Goal: Task Accomplishment & Management: Use online tool/utility

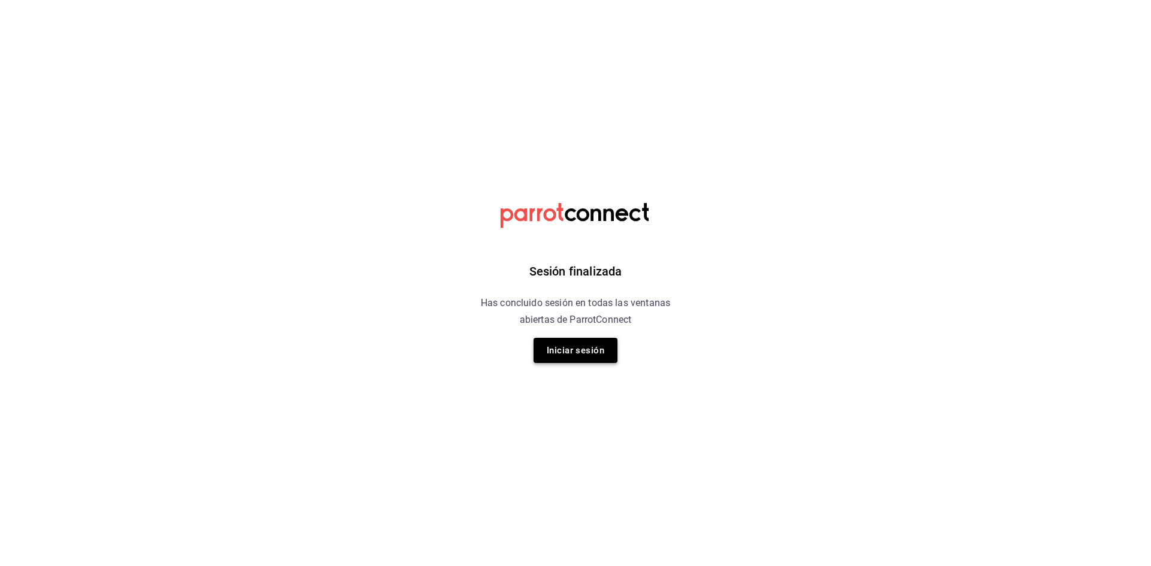
click at [565, 352] on button "Iniciar sesión" at bounding box center [575, 350] width 84 height 25
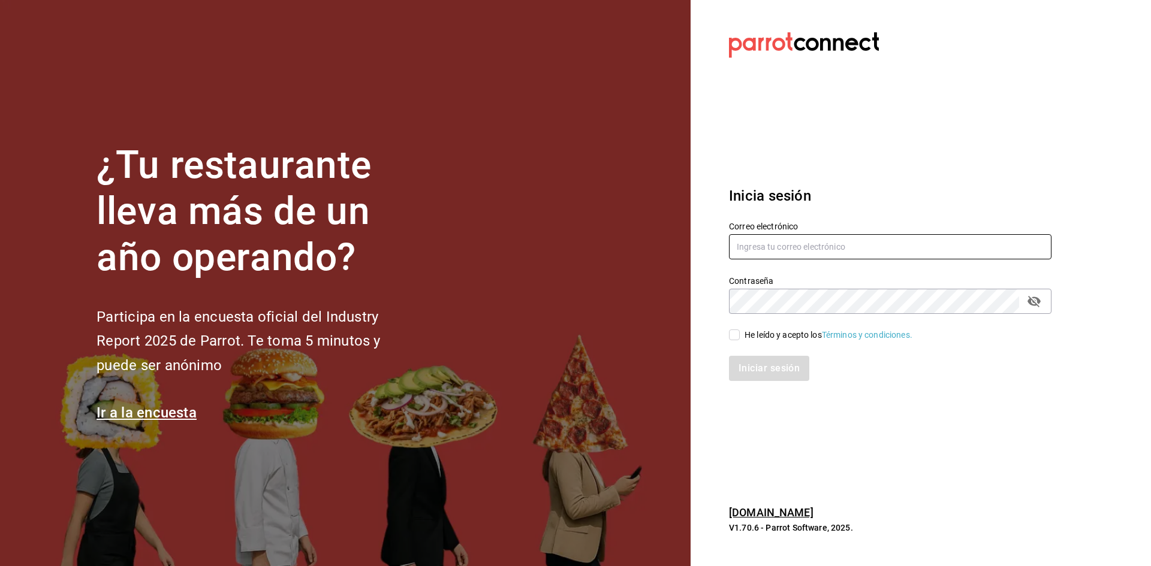
click at [805, 249] on input "text" at bounding box center [890, 246] width 322 height 25
type input "[EMAIL_ADDRESS][DOMAIN_NAME]"
click at [738, 335] on input "He leído y acepto los Términos y condiciones." at bounding box center [734, 335] width 11 height 11
checkbox input "true"
click at [756, 370] on button "Iniciar sesión" at bounding box center [769, 368] width 81 height 25
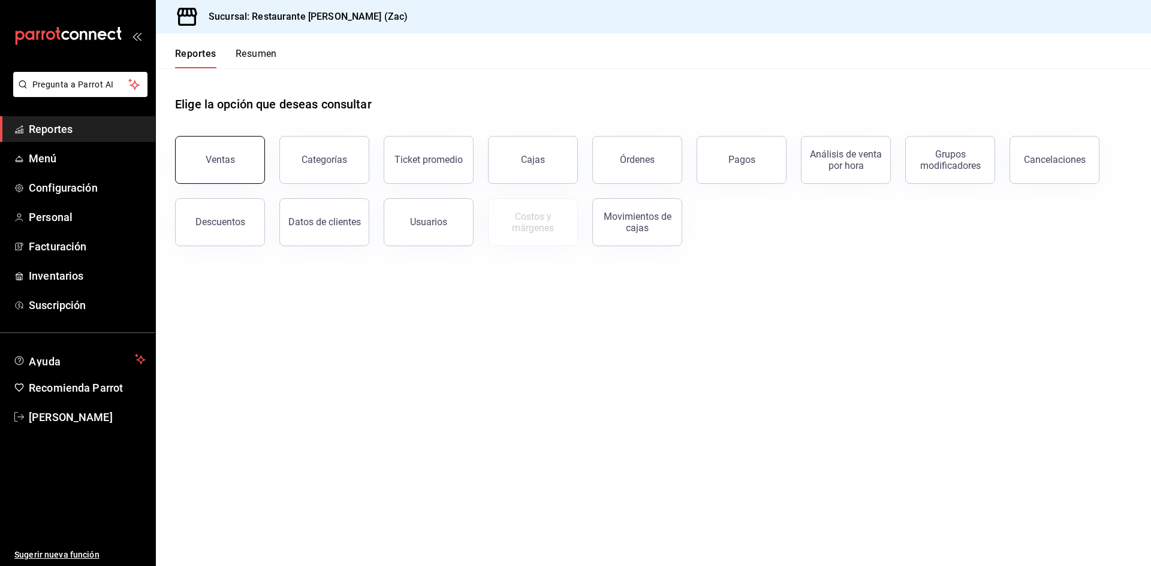
click at [232, 161] on div "Ventas" at bounding box center [220, 159] width 29 height 11
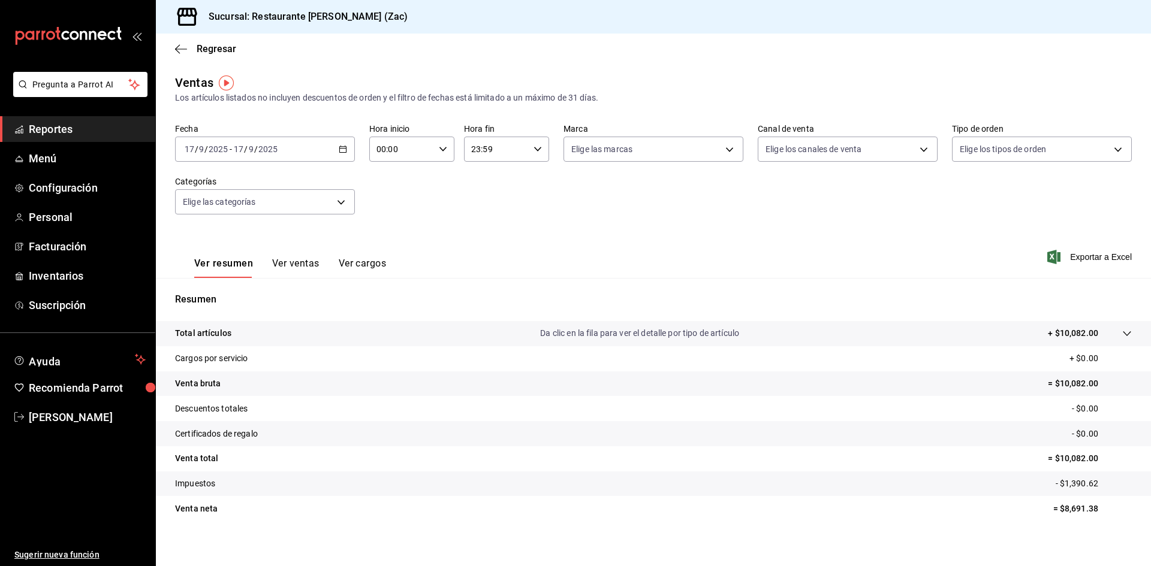
click at [355, 306] on p "Resumen" at bounding box center [653, 299] width 956 height 14
click at [61, 127] on span "Reportes" at bounding box center [87, 129] width 117 height 16
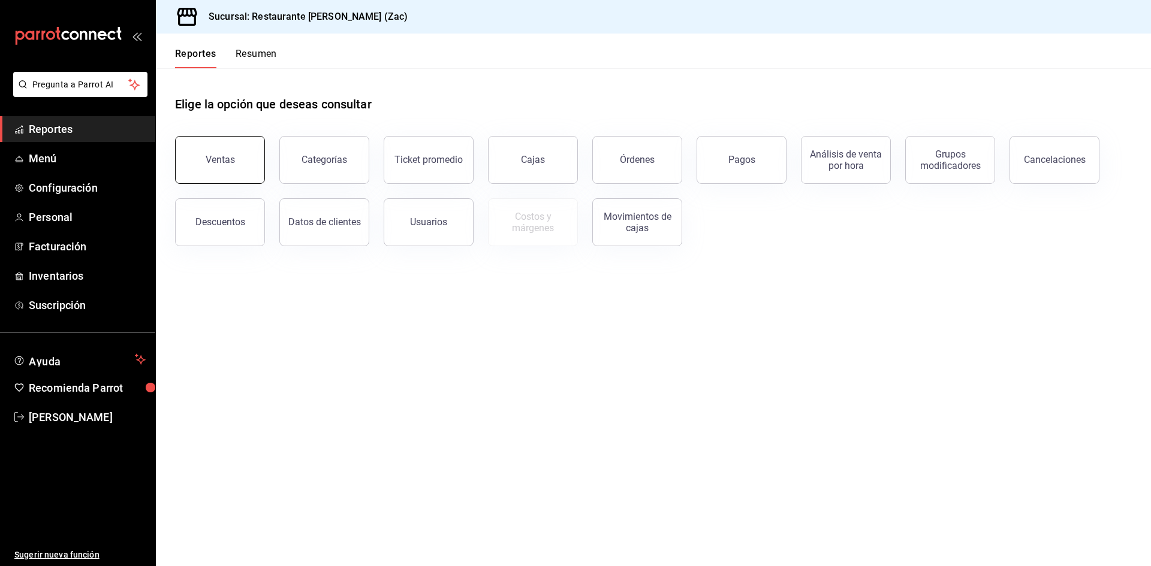
click at [211, 168] on button "Ventas" at bounding box center [220, 160] width 90 height 48
